Goal: Information Seeking & Learning: Learn about a topic

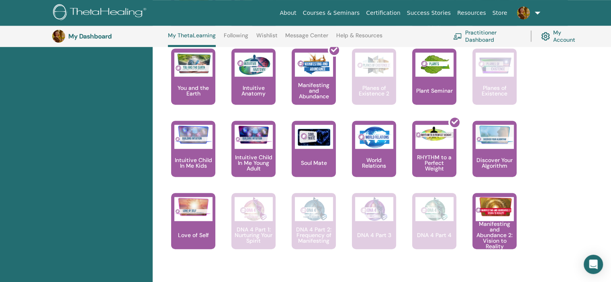
scroll to position [543, 0]
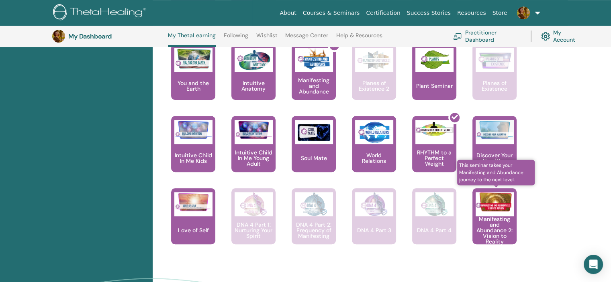
click at [496, 221] on p "Manifesting and Abundance 2: Vision to Reality" at bounding box center [495, 231] width 44 height 28
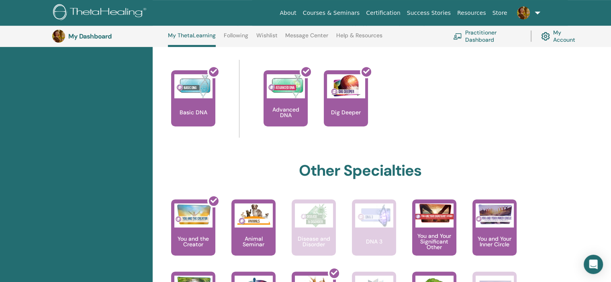
scroll to position [302, 0]
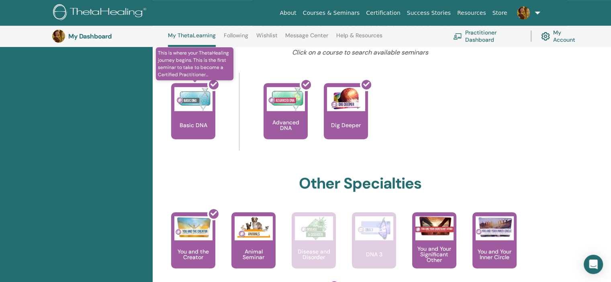
click at [208, 116] on div at bounding box center [198, 114] width 44 height 72
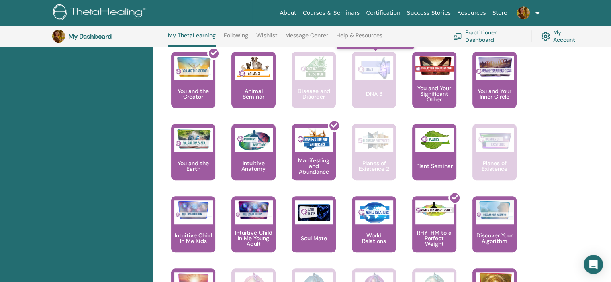
scroll to position [423, 0]
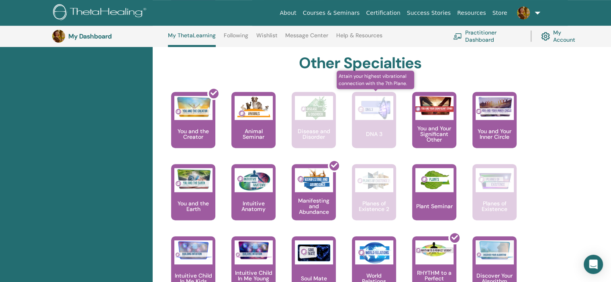
click at [374, 117] on img at bounding box center [374, 108] width 38 height 24
